Goal: Share content

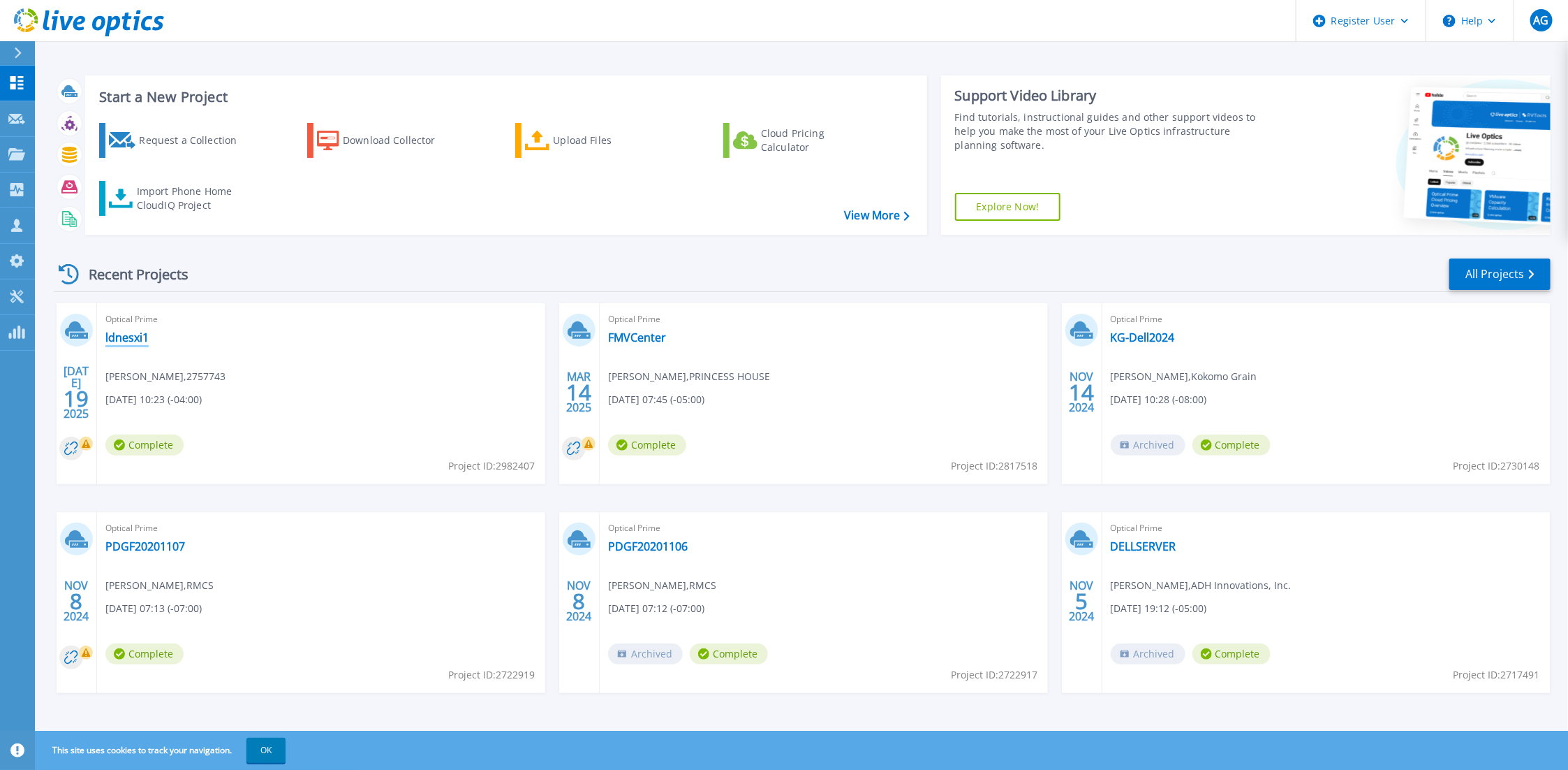
click at [128, 330] on link "ldnesxi1" at bounding box center [127, 336] width 44 height 14
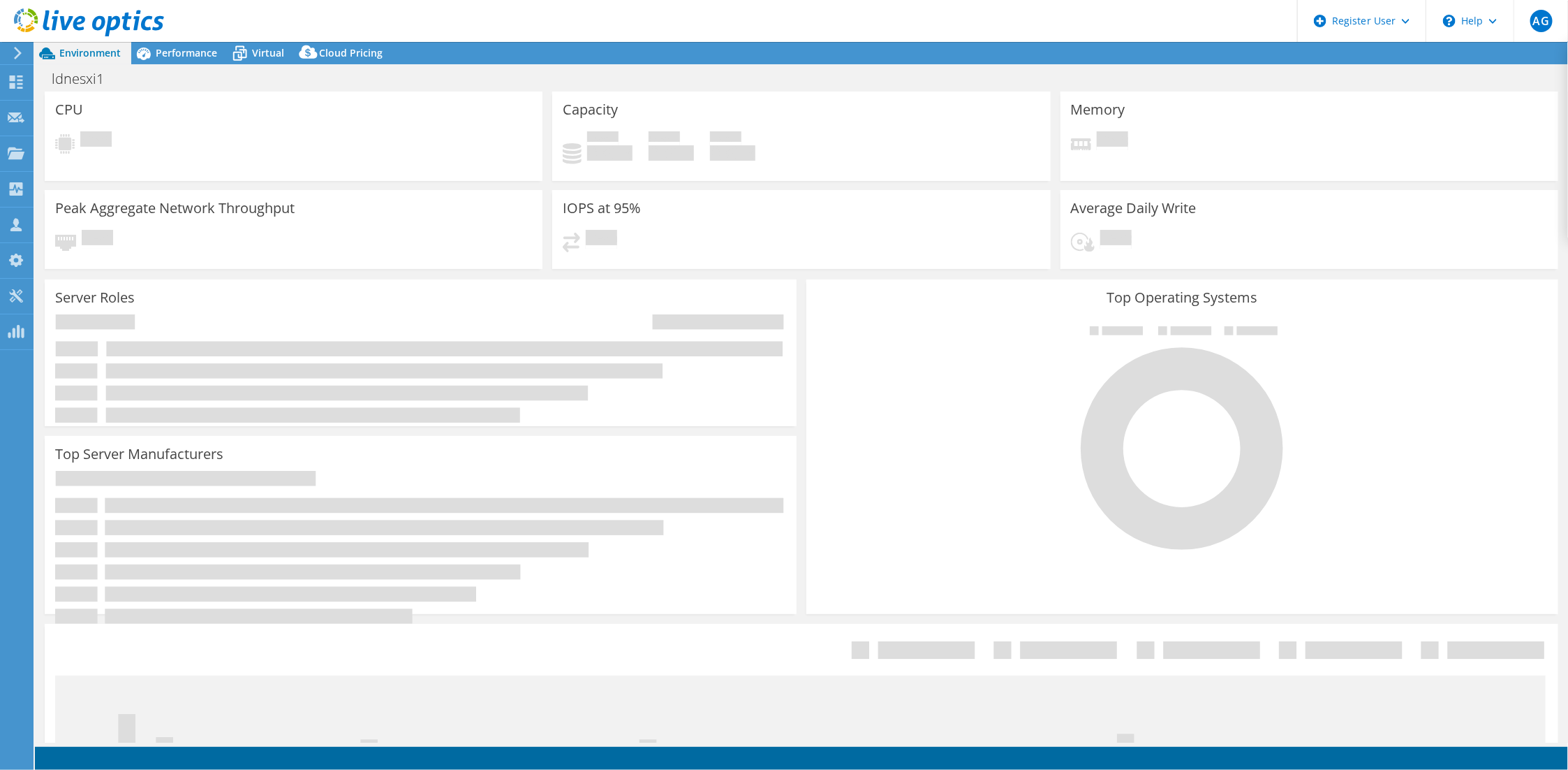
select select "USD"
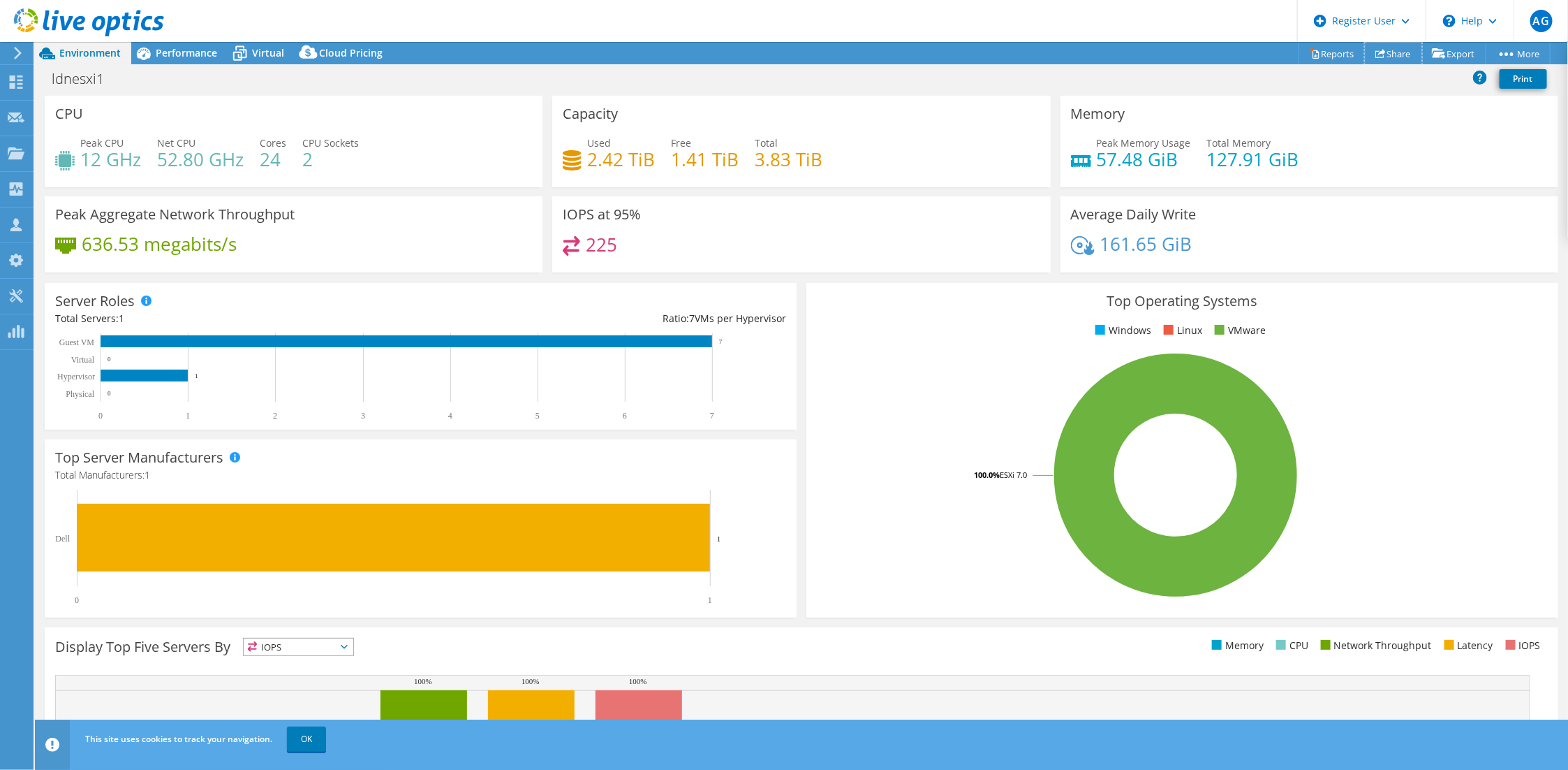
click at [1393, 53] on link "Share" at bounding box center [1393, 54] width 57 height 22
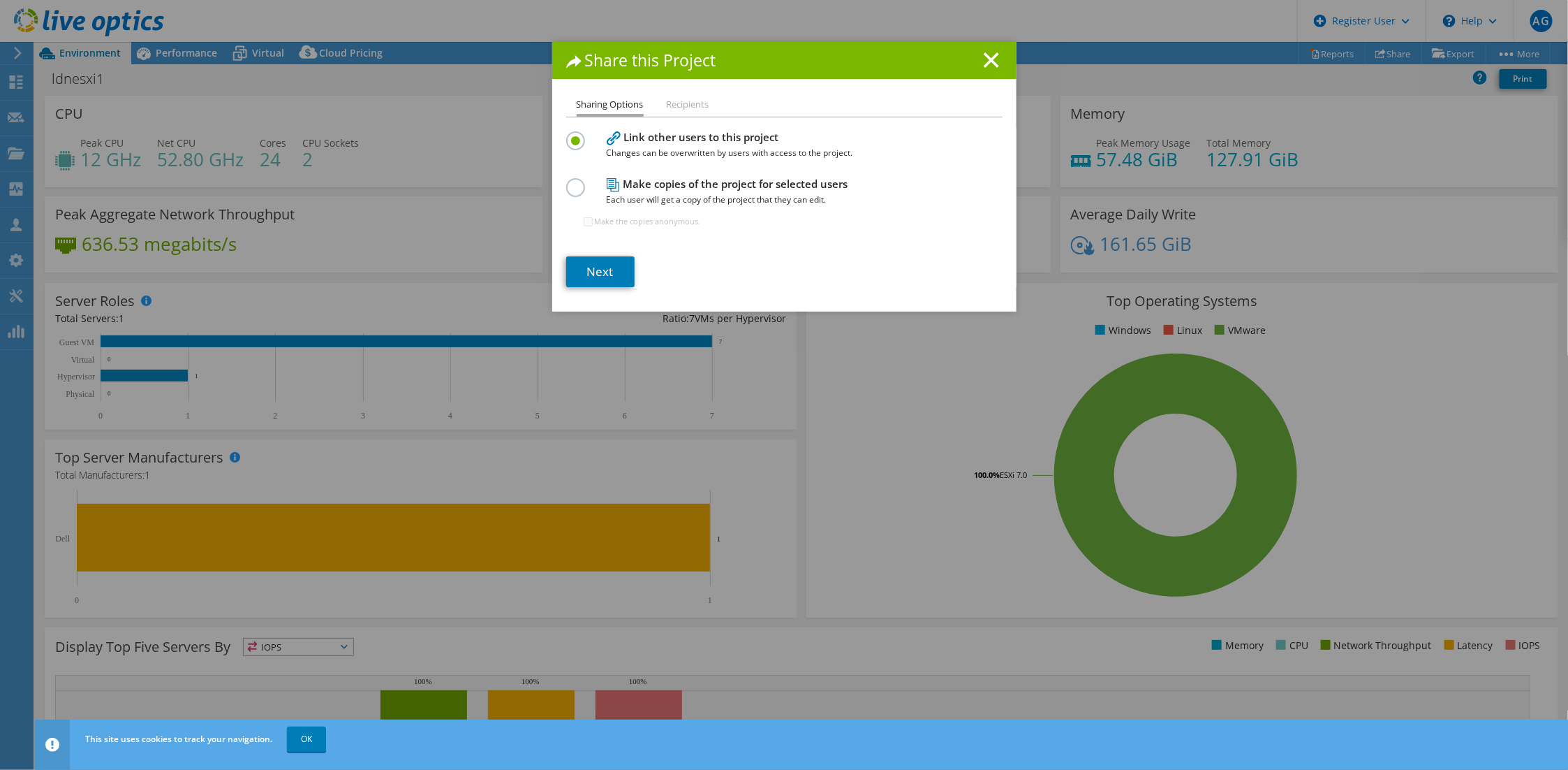
click at [984, 59] on icon at bounding box center [991, 60] width 15 height 15
